Goal: Check status: Check status

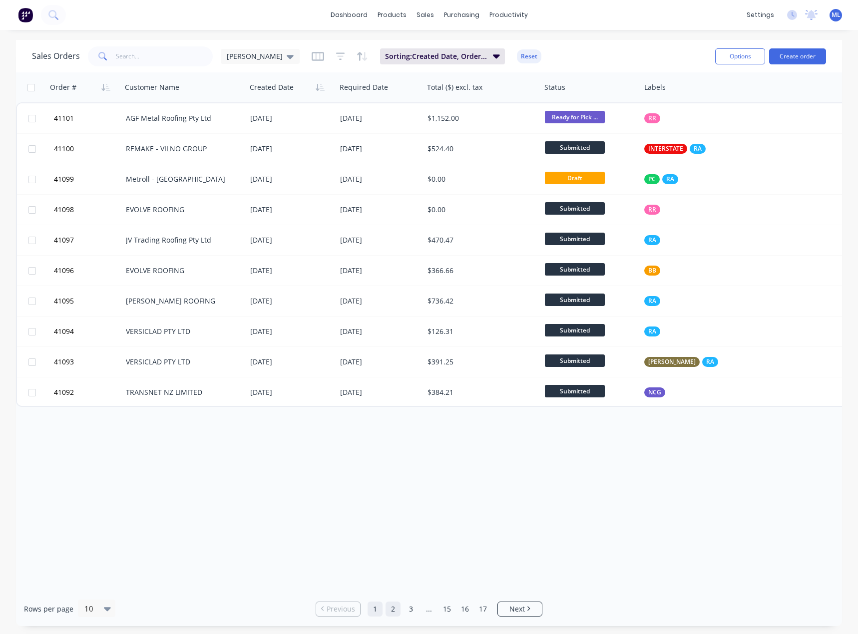
click at [391, 608] on link "2" at bounding box center [392, 609] width 15 height 15
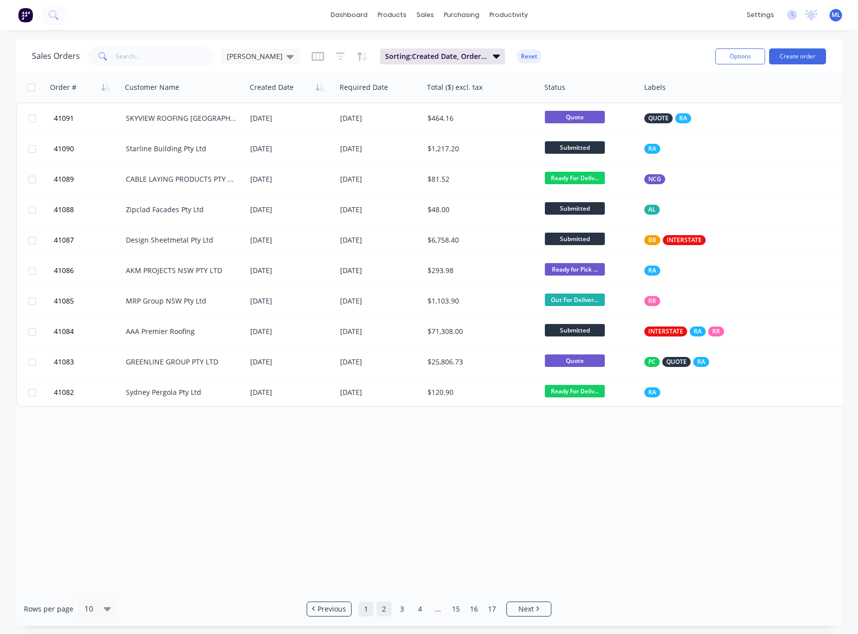
click at [371, 610] on link "1" at bounding box center [365, 609] width 15 height 15
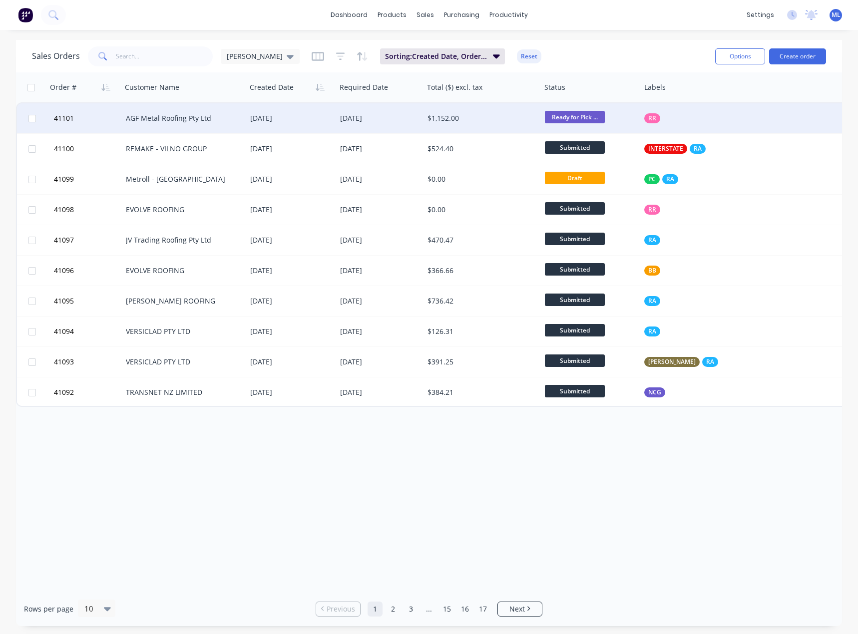
click at [400, 121] on div "12 Aug 2025" at bounding box center [379, 118] width 79 height 10
